Goal: Navigation & Orientation: Go to known website

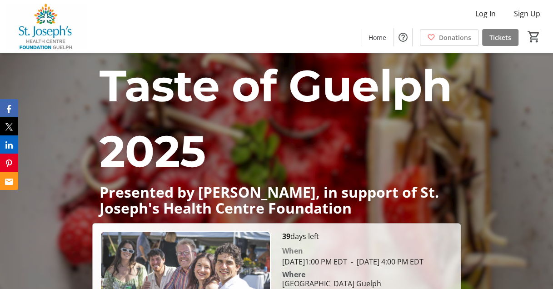
click at [153, 30] on div "Log In Sign Up Home Donations Tickets 0" at bounding box center [276, 26] width 553 height 53
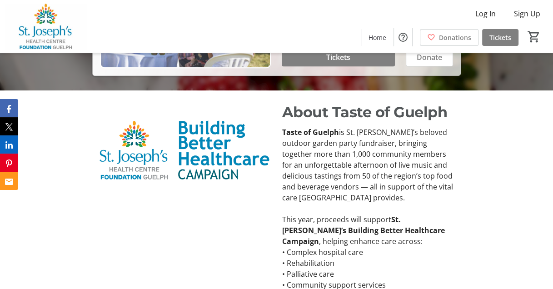
scroll to position [273, 0]
